Goal: Find specific page/section: Find specific page/section

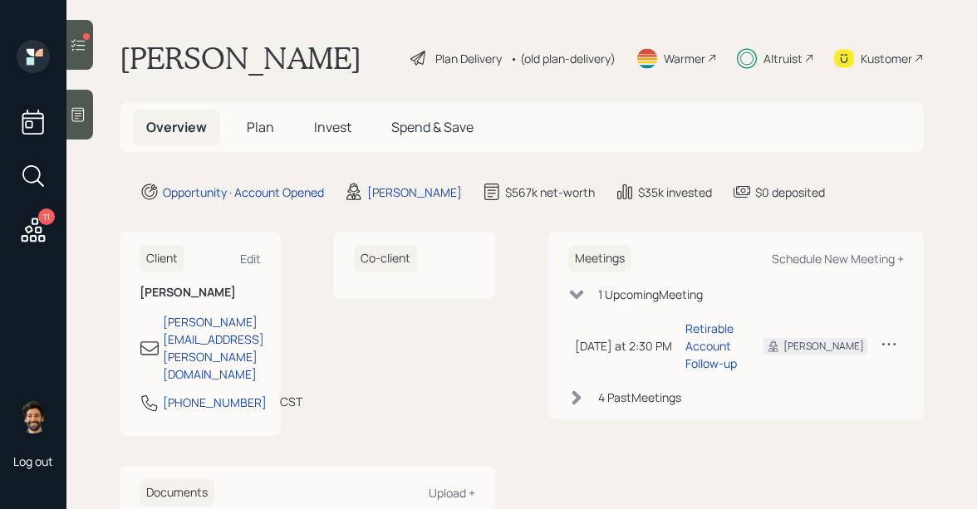
click at [31, 231] on icon at bounding box center [34, 230] width 24 height 24
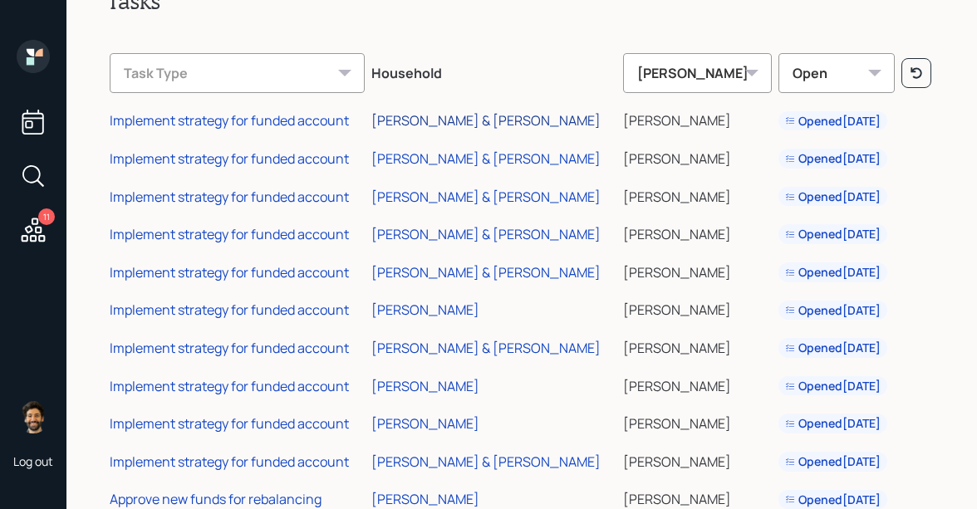
scroll to position [100, 0]
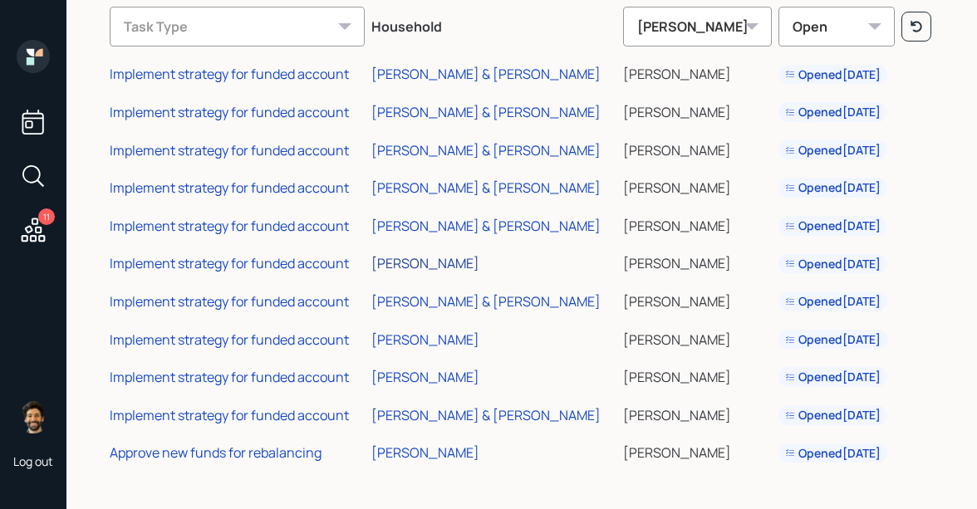
click at [423, 259] on div "[PERSON_NAME]" at bounding box center [425, 263] width 108 height 18
